Goal: Transaction & Acquisition: Purchase product/service

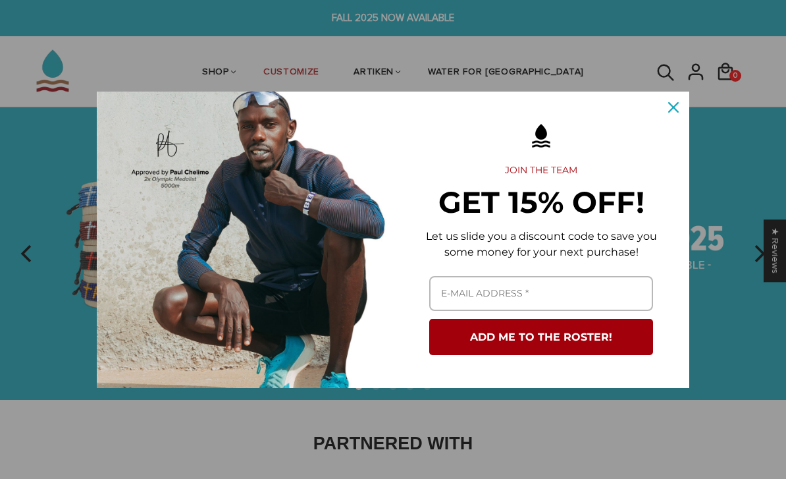
click at [674, 107] on icon "close icon" at bounding box center [673, 107] width 11 height 11
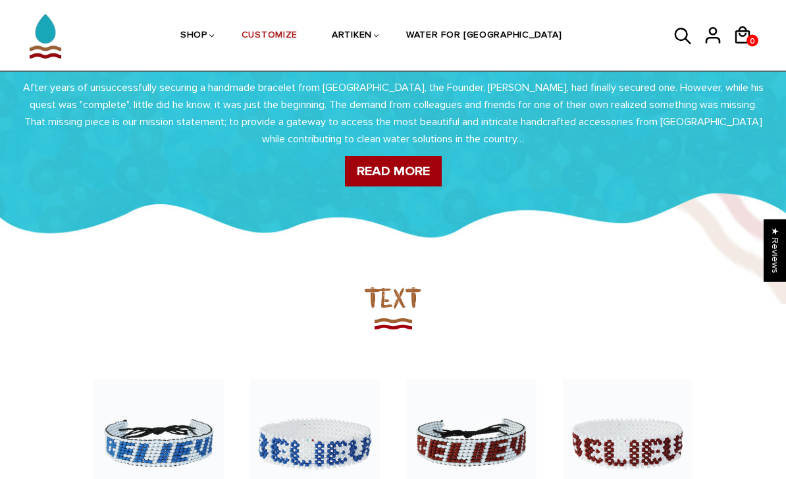
scroll to position [594, 0]
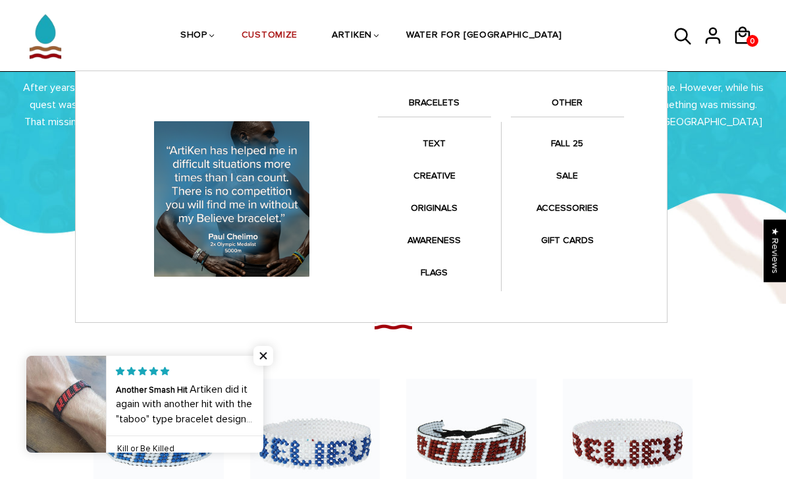
click at [446, 97] on link "BRACELETS" at bounding box center [434, 106] width 113 height 22
click at [462, 106] on link "BRACELETS" at bounding box center [434, 106] width 113 height 22
click at [442, 106] on link "BRACELETS" at bounding box center [434, 106] width 113 height 22
click at [449, 105] on link "BRACELETS" at bounding box center [434, 106] width 113 height 22
click at [444, 111] on link "BRACELETS" at bounding box center [434, 106] width 113 height 22
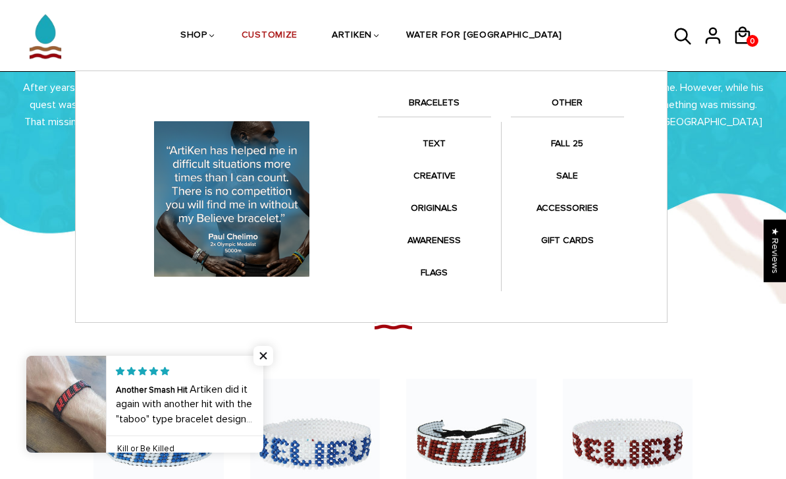
click at [446, 103] on link "BRACELETS" at bounding box center [434, 106] width 113 height 22
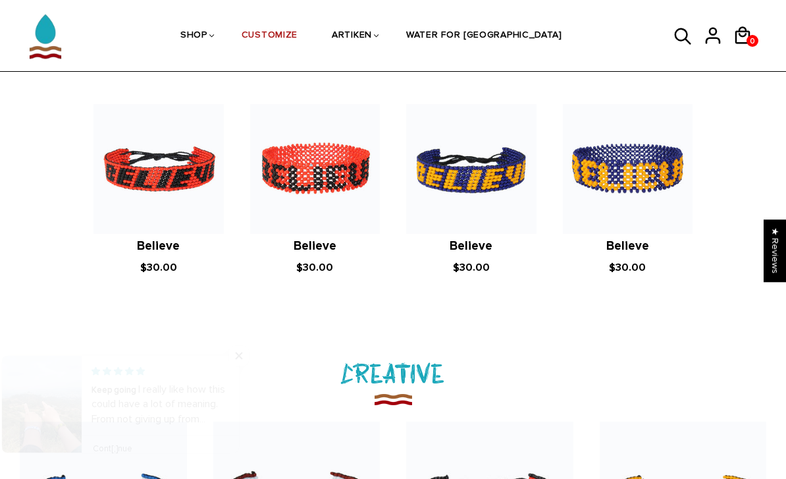
scroll to position [1053, 0]
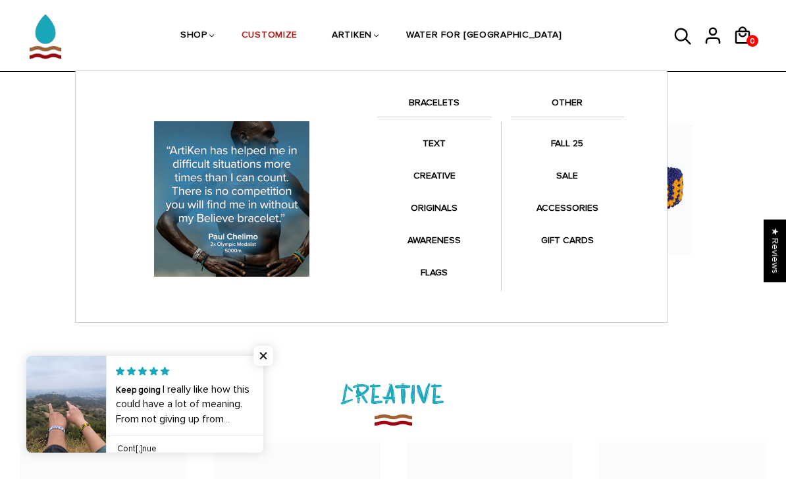
click at [438, 132] on link "TEXT" at bounding box center [434, 143] width 113 height 26
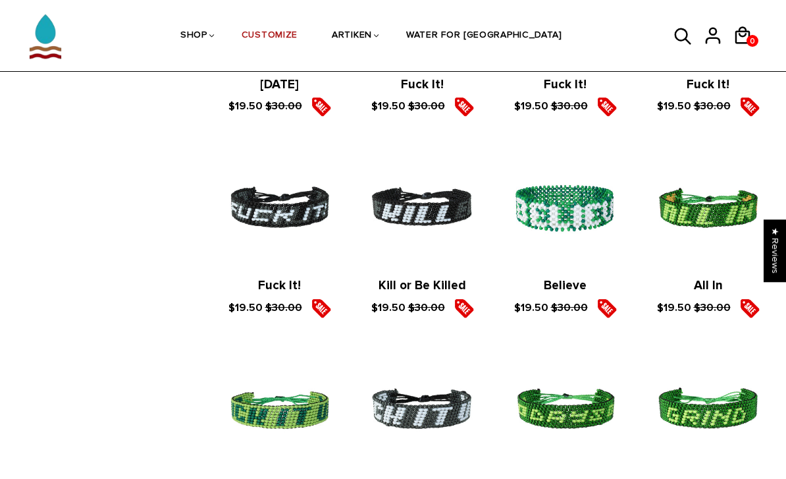
scroll to position [1824, 0]
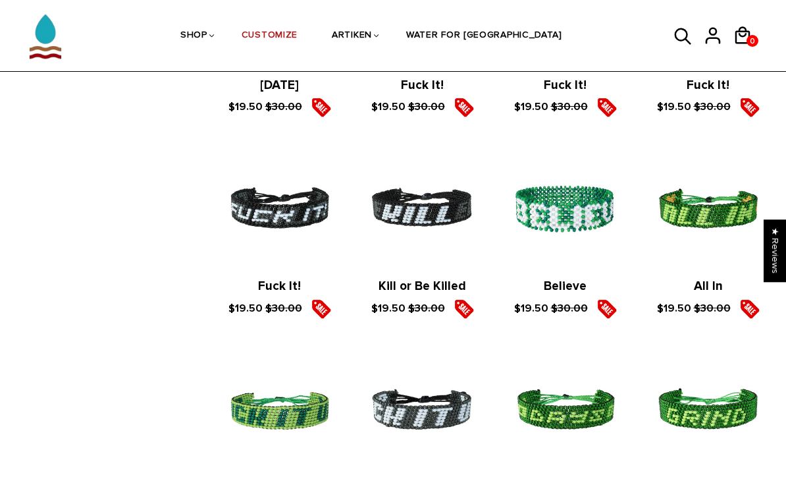
click at [429, 279] on link "Kill or Be Killed" at bounding box center [423, 286] width 88 height 15
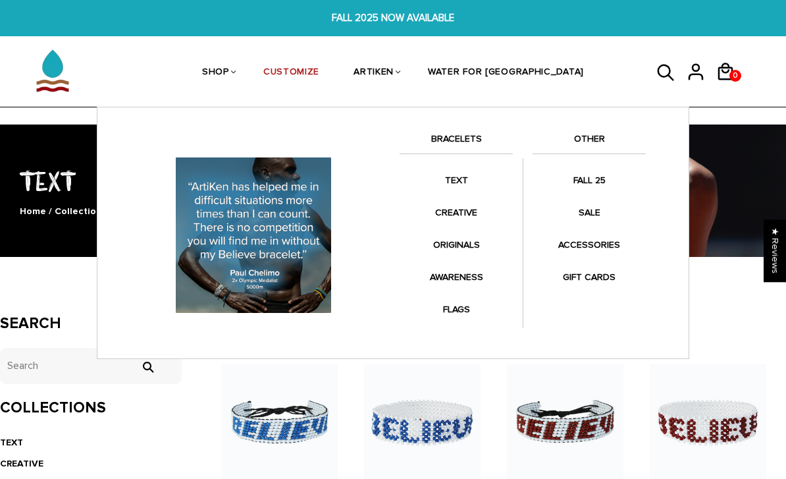
click at [469, 212] on link "CREATIVE" at bounding box center [456, 213] width 113 height 26
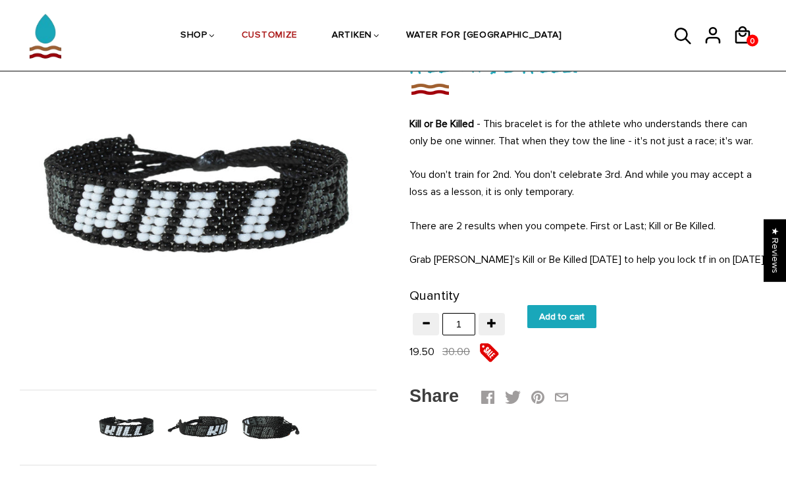
scroll to position [141, 0]
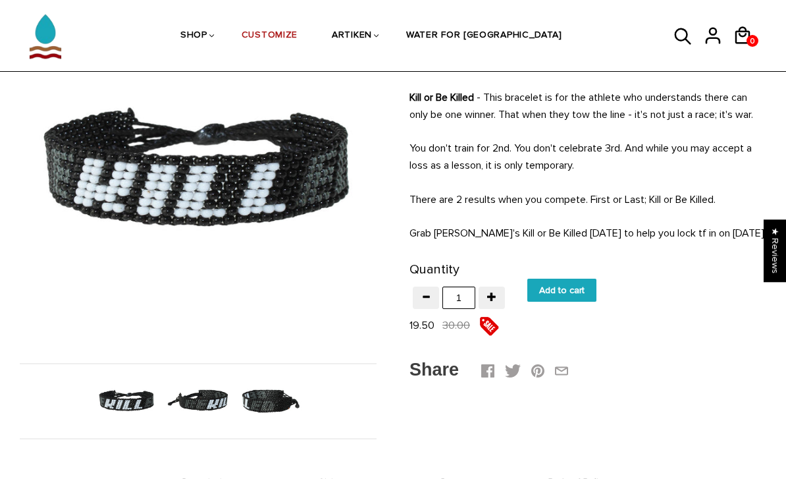
click at [201, 403] on img at bounding box center [198, 400] width 63 height 63
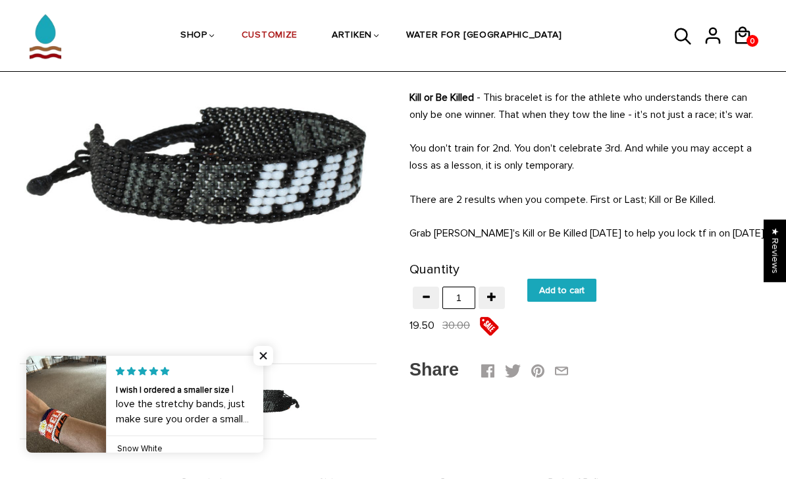
click at [273, 391] on img at bounding box center [269, 400] width 63 height 63
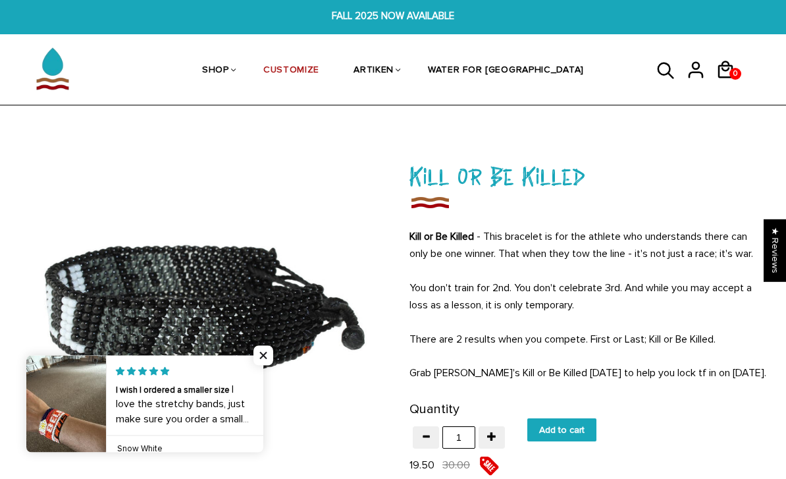
scroll to position [0, 0]
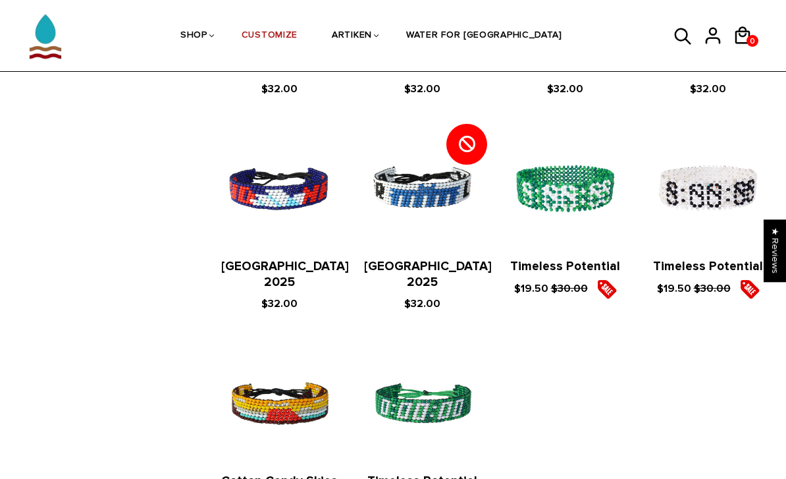
scroll to position [1242, 0]
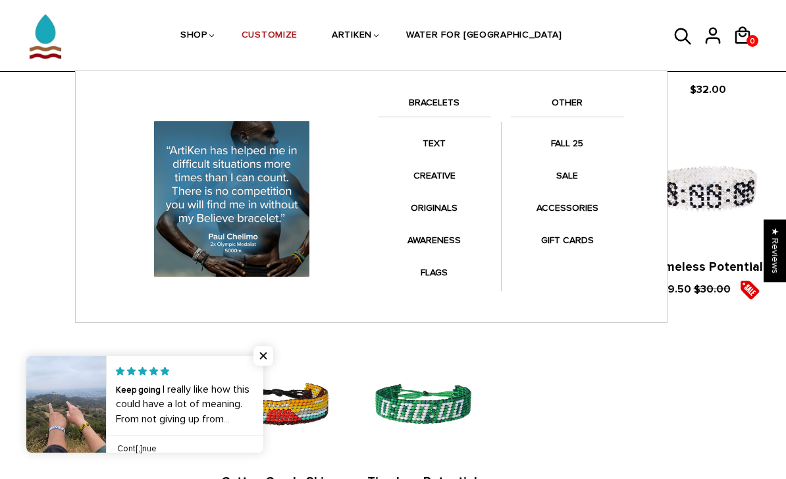
click at [454, 202] on link "ORIGINALS" at bounding box center [434, 208] width 113 height 26
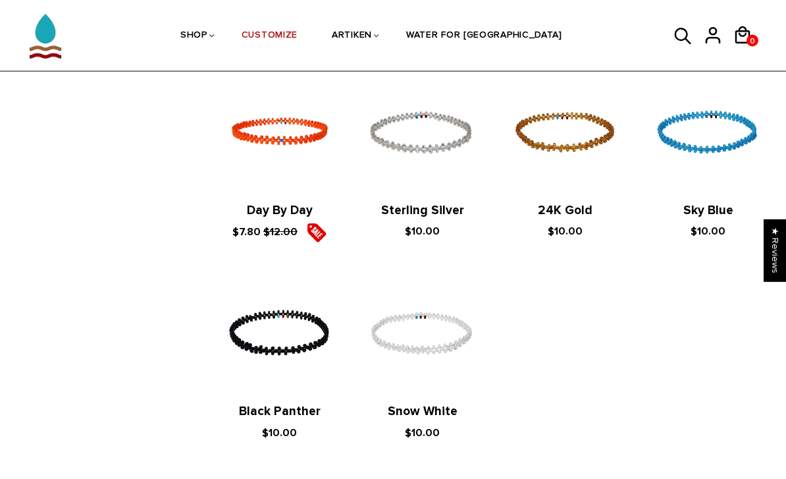
scroll to position [1093, 0]
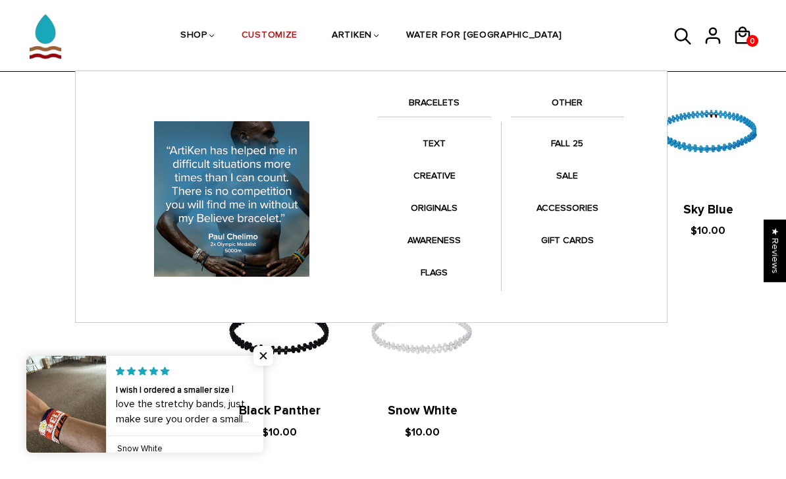
click at [458, 203] on link "ORIGINALS" at bounding box center [434, 208] width 113 height 26
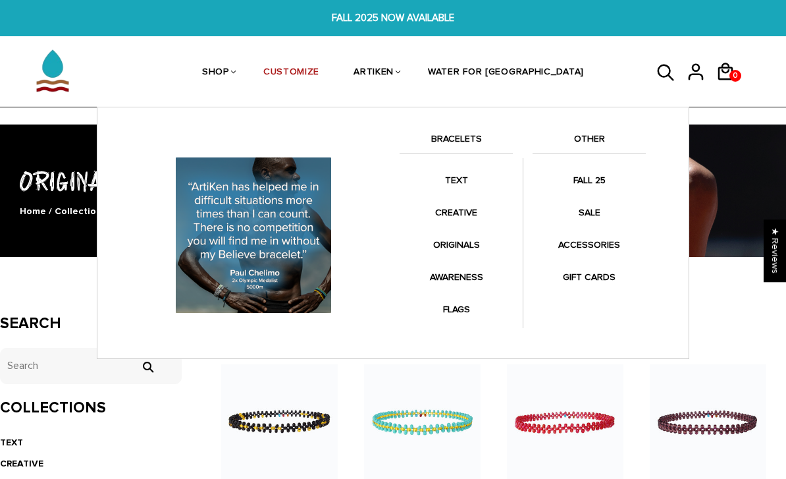
click at [465, 302] on link "FLAGS" at bounding box center [456, 309] width 113 height 26
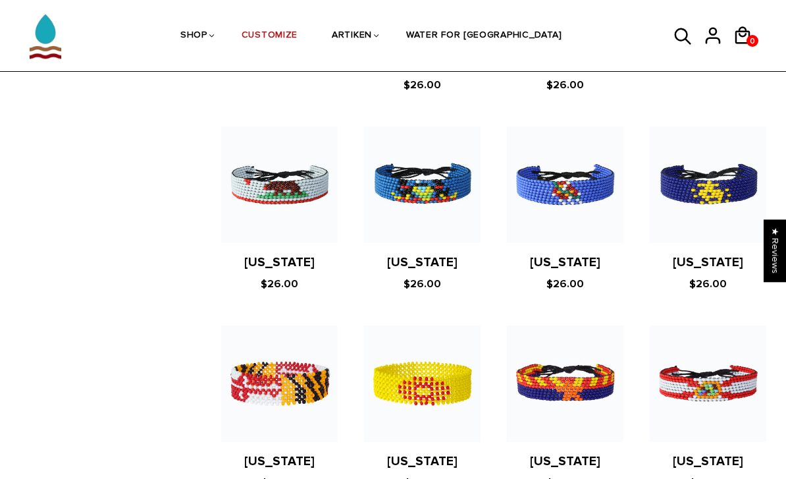
scroll to position [679, 0]
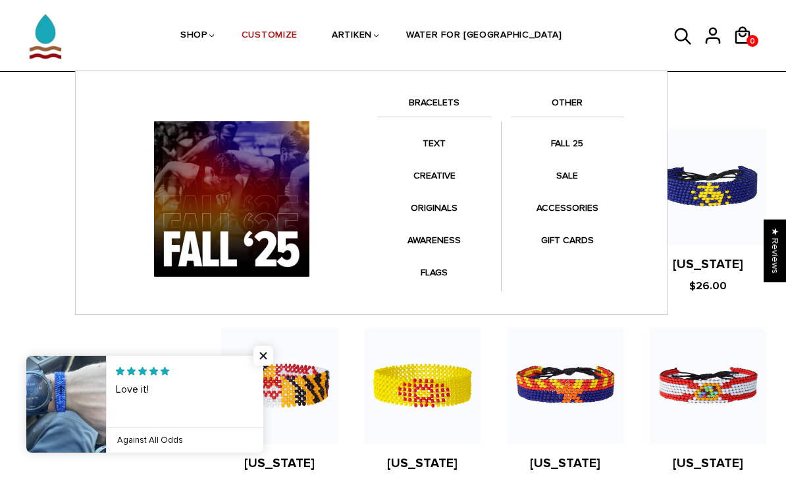
click at [578, 142] on link "FALL 25" at bounding box center [567, 143] width 113 height 26
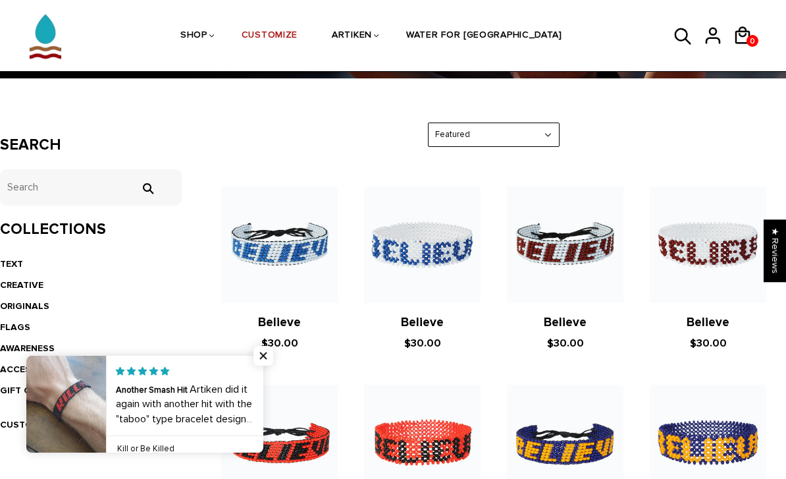
scroll to position [177, 0]
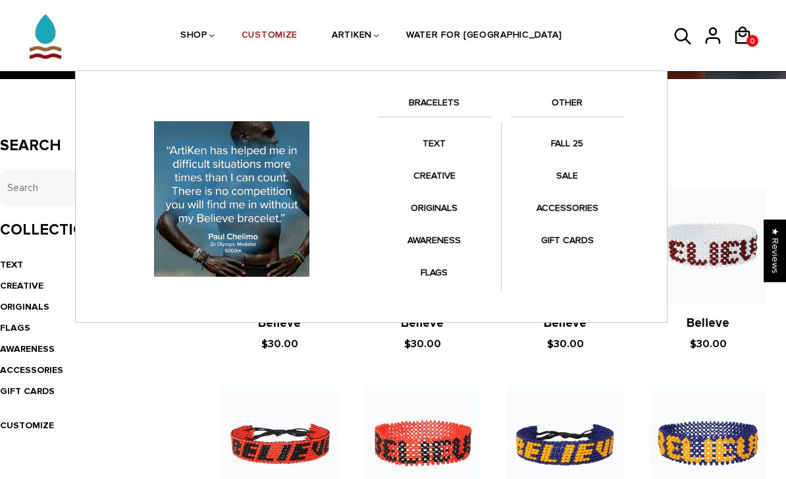
click at [437, 139] on link "TEXT" at bounding box center [434, 143] width 113 height 26
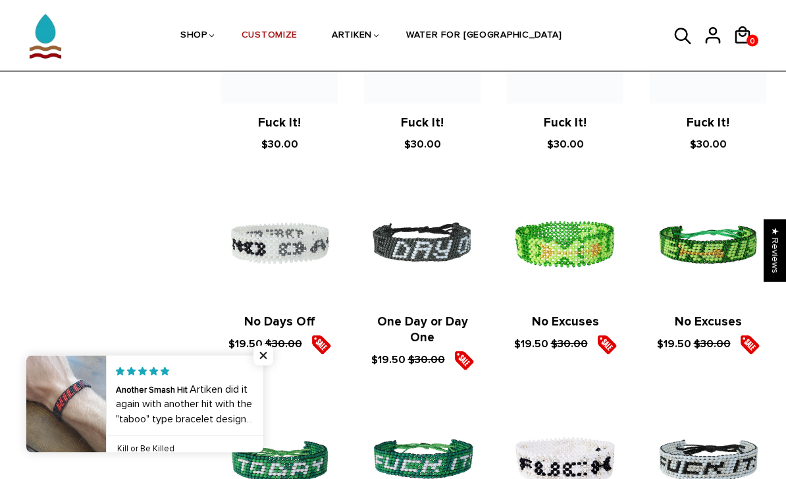
scroll to position [1368, 0]
